Goal: Transaction & Acquisition: Purchase product/service

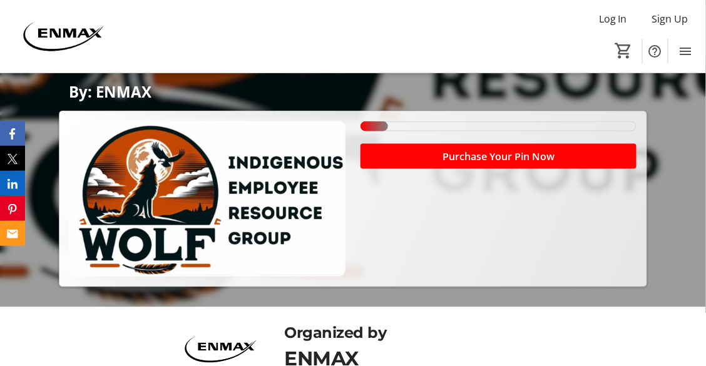
scroll to position [198, 0]
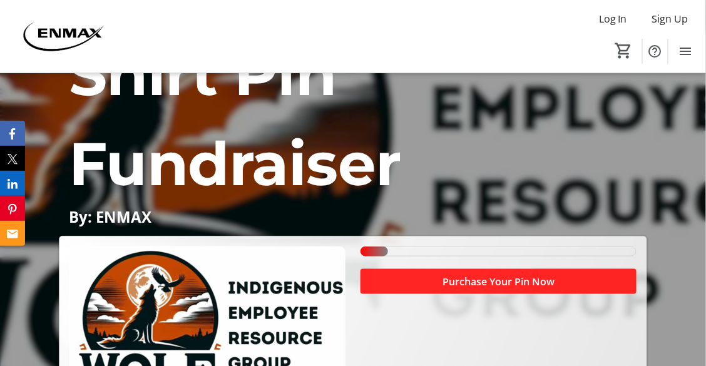
click at [426, 277] on span at bounding box center [499, 282] width 276 height 30
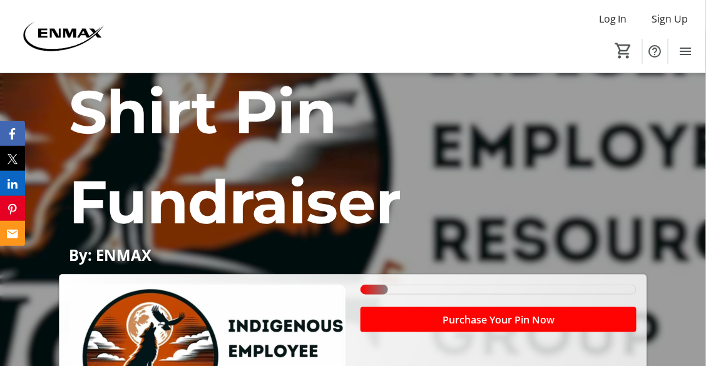
scroll to position [376, 0]
